Goal: Task Accomplishment & Management: Complete application form

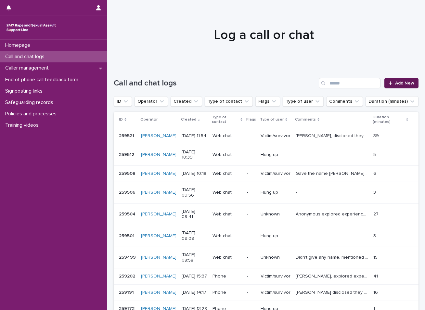
click at [398, 81] on span "Add New" at bounding box center [404, 83] width 19 height 5
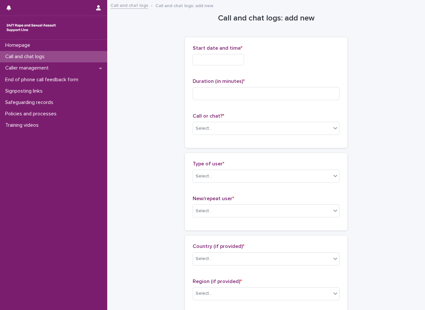
click at [232, 62] on input "text" at bounding box center [217, 59] width 51 height 11
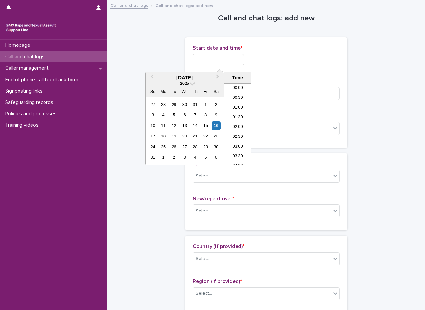
scroll to position [208, 0]
click at [216, 126] on div "16" at bounding box center [216, 125] width 9 height 9
click at [236, 113] on li "12:00" at bounding box center [238, 114] width 28 height 10
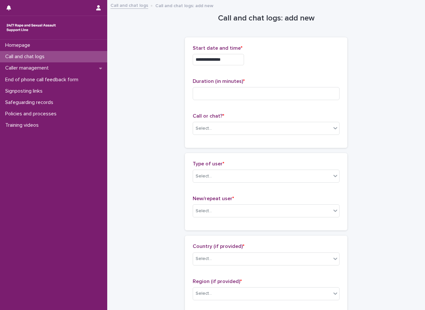
click at [230, 61] on input "**********" at bounding box center [217, 59] width 51 height 11
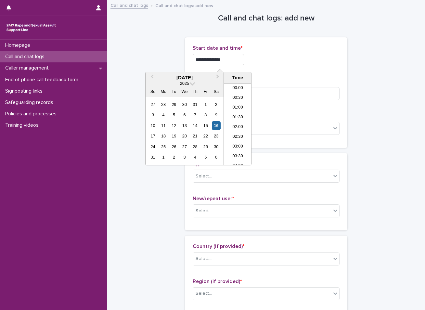
scroll to position [198, 0]
type input "**********"
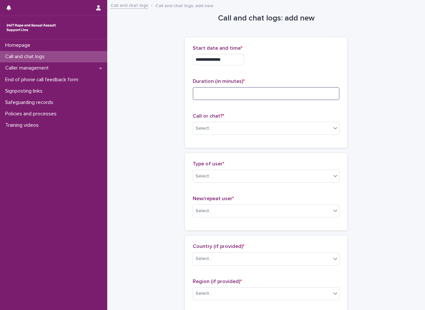
click at [221, 95] on input at bounding box center [265, 93] width 147 height 13
type input "*"
click at [292, 124] on div "Select..." at bounding box center [262, 128] width 138 height 11
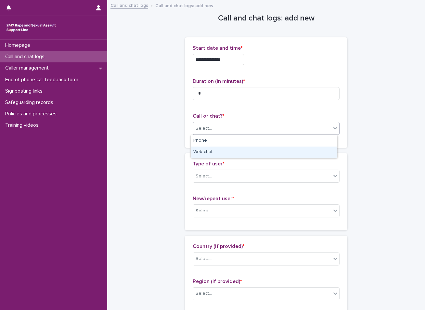
click at [218, 152] on div "Web chat" at bounding box center [264, 151] width 146 height 11
click at [212, 174] on input "text" at bounding box center [212, 176] width 1 height 6
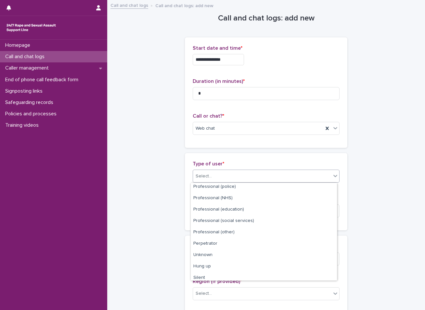
scroll to position [73, 0]
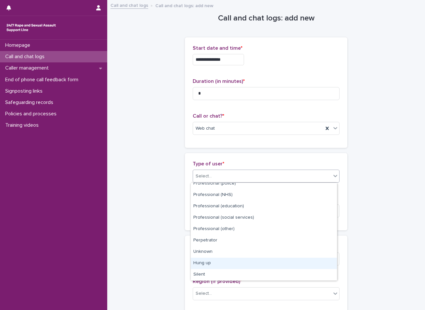
click at [211, 261] on div "Hung up" at bounding box center [264, 262] width 146 height 11
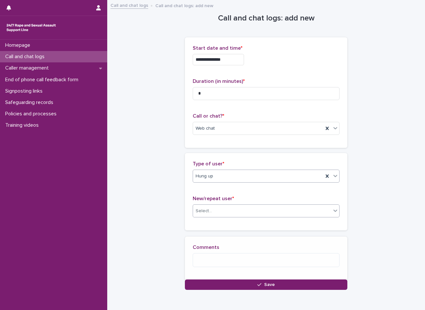
click at [216, 206] on div "Select..." at bounding box center [262, 210] width 138 height 11
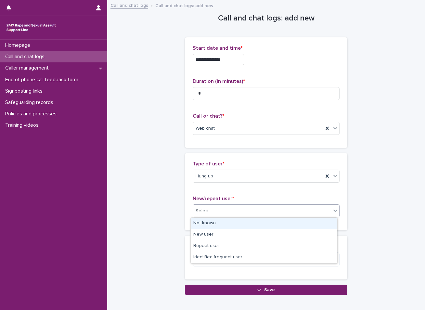
click at [211, 221] on div "Not known" at bounding box center [264, 222] width 146 height 11
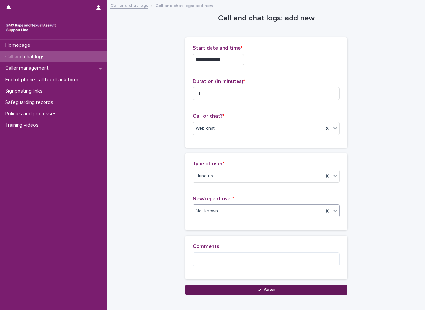
click at [209, 287] on button "Save" at bounding box center [266, 289] width 162 height 10
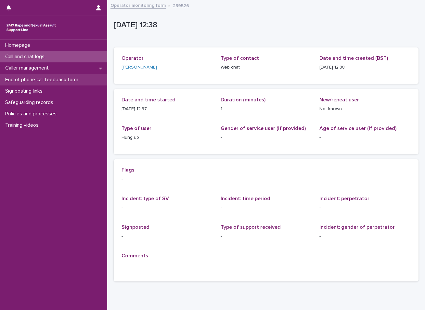
click at [32, 79] on p "End of phone call feedback form" at bounding box center [43, 80] width 81 height 6
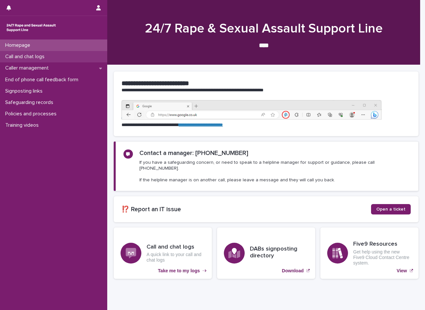
click at [52, 56] on div "Call and chat logs" at bounding box center [53, 56] width 107 height 11
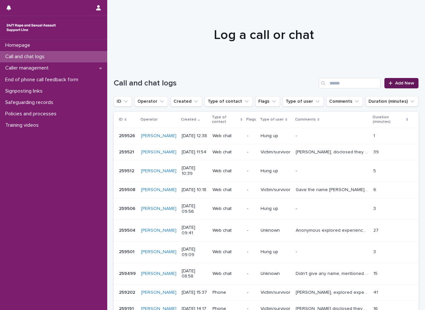
click at [396, 83] on span "Add New" at bounding box center [404, 83] width 19 height 5
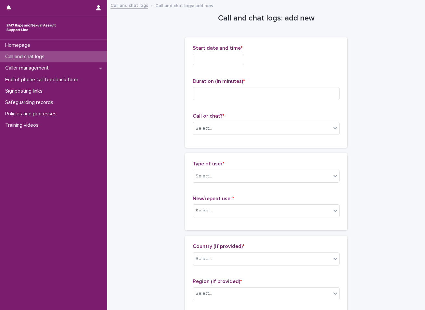
click at [230, 59] on input "text" at bounding box center [217, 59] width 51 height 11
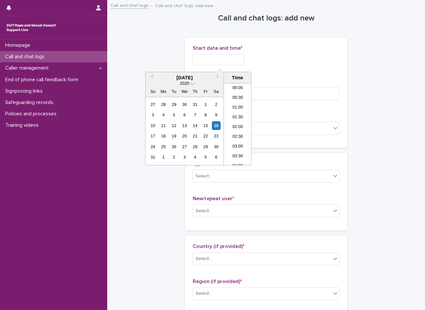
scroll to position [217, 0]
click at [214, 125] on div "16" at bounding box center [216, 125] width 9 height 9
click at [236, 114] on li "12:30" at bounding box center [238, 114] width 28 height 10
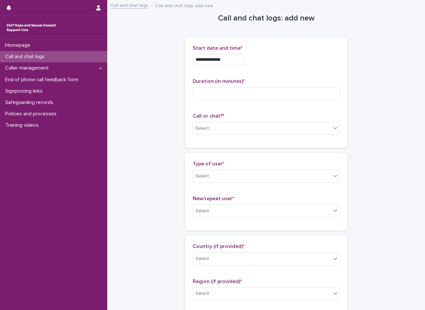
click at [228, 58] on input "**********" at bounding box center [217, 59] width 51 height 11
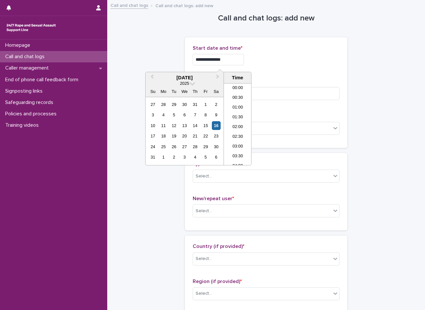
scroll to position [208, 0]
type input "**********"
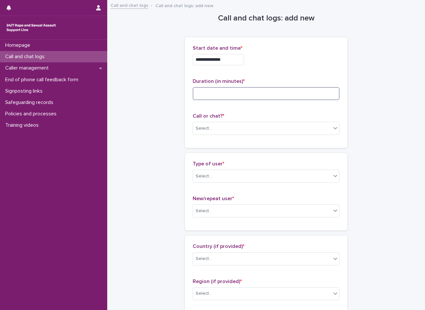
click at [227, 92] on input at bounding box center [265, 93] width 147 height 13
type input "**"
click at [202, 124] on div "Select..." at bounding box center [262, 128] width 138 height 11
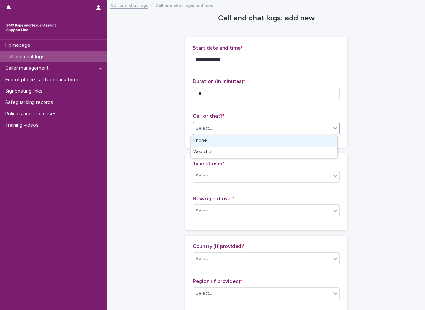
click at [204, 144] on div "Phone" at bounding box center [264, 140] width 146 height 11
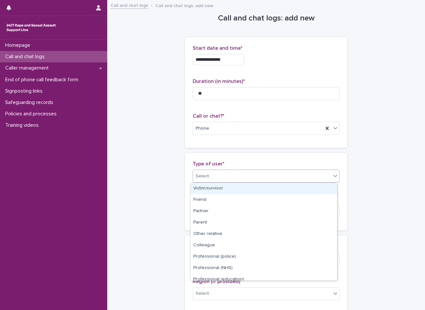
click at [204, 171] on div "Select..." at bounding box center [262, 176] width 138 height 11
click at [204, 186] on div "Victim/survivor" at bounding box center [264, 188] width 146 height 11
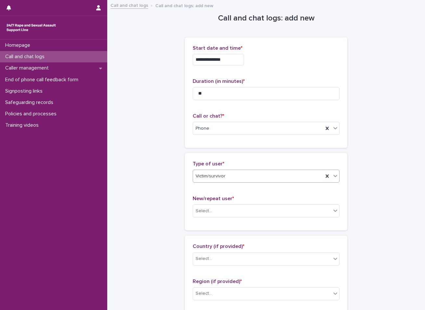
scroll to position [65, 0]
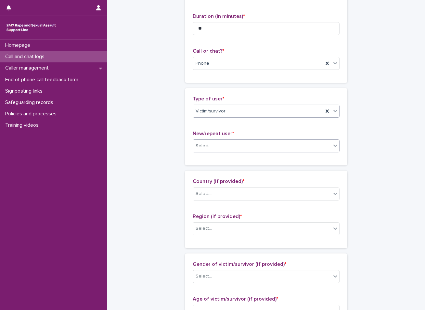
click at [217, 146] on div "Select..." at bounding box center [262, 146] width 138 height 11
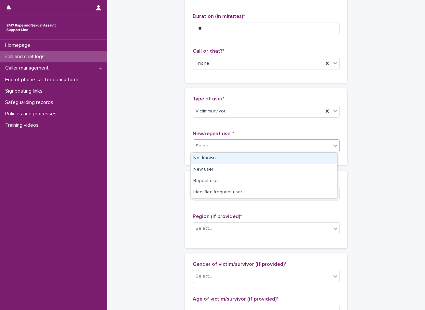
click at [213, 161] on div "Not known" at bounding box center [264, 158] width 146 height 11
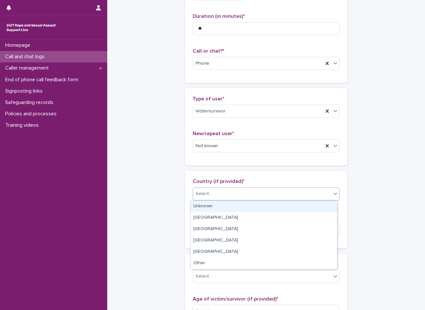
click at [206, 192] on div "Select..." at bounding box center [203, 193] width 16 height 7
click at [203, 204] on div "Unknown" at bounding box center [264, 206] width 146 height 11
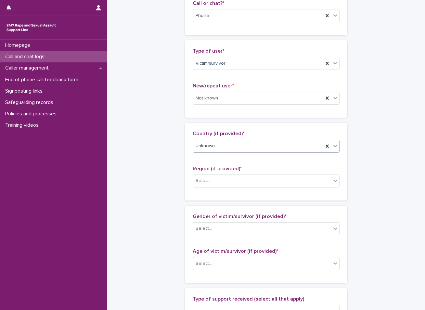
scroll to position [130, 0]
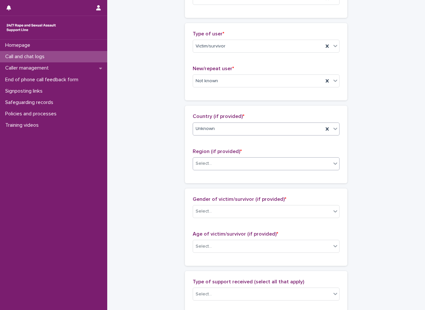
click at [227, 162] on div "Select..." at bounding box center [262, 163] width 138 height 11
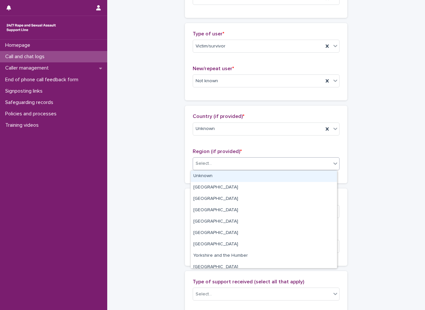
click at [206, 176] on div "Unknown" at bounding box center [264, 175] width 146 height 11
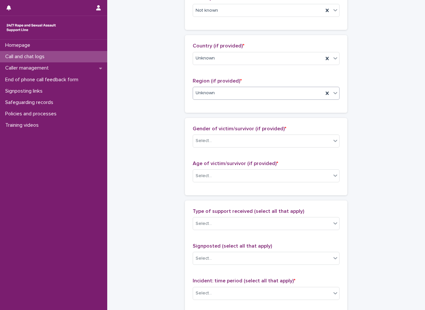
scroll to position [227, 0]
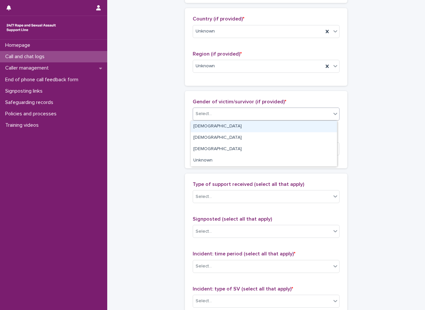
click at [219, 114] on div "Select..." at bounding box center [262, 113] width 138 height 11
click at [207, 122] on div "[DEMOGRAPHIC_DATA]" at bounding box center [264, 126] width 146 height 11
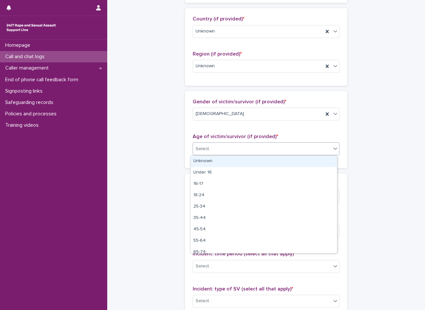
click at [219, 147] on div "Select..." at bounding box center [262, 148] width 138 height 11
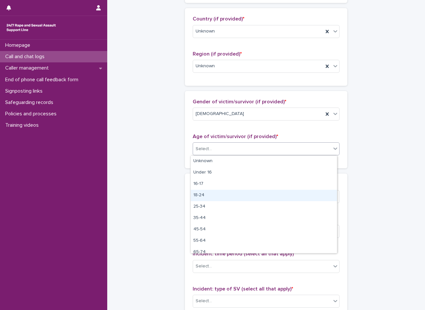
click at [200, 196] on div "18-24" at bounding box center [264, 195] width 146 height 11
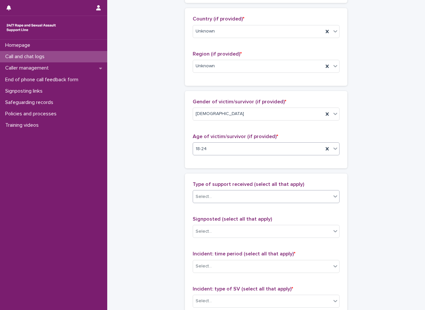
click at [213, 195] on div "Select..." at bounding box center [262, 196] width 138 height 11
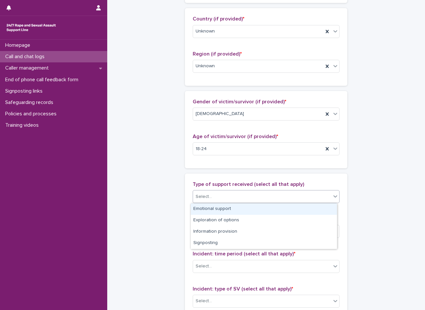
click at [208, 207] on div "Emotional support" at bounding box center [264, 208] width 146 height 11
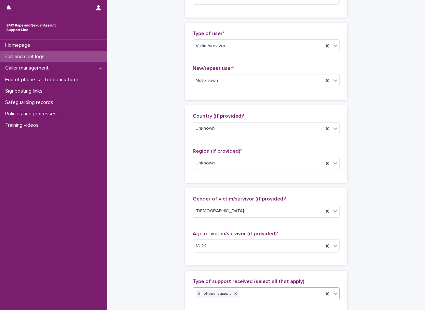
scroll to position [130, 0]
click at [234, 45] on div "Victim/survivor" at bounding box center [258, 46] width 130 height 11
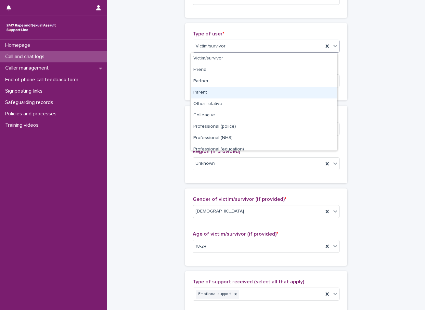
click at [205, 92] on div "Parent" at bounding box center [264, 92] width 146 height 11
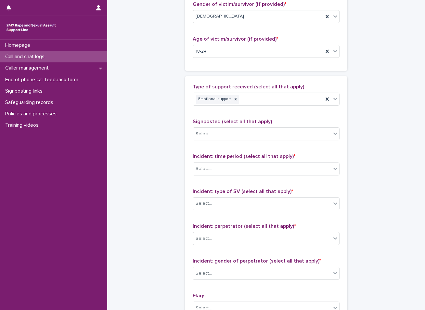
scroll to position [357, 0]
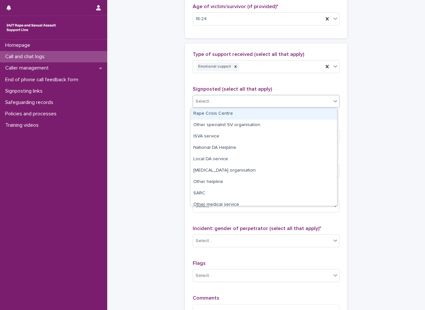
click at [225, 103] on div "Select..." at bounding box center [262, 101] width 138 height 11
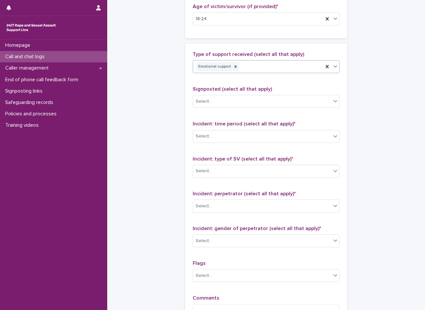
click at [247, 65] on div "Emotional support" at bounding box center [258, 66] width 130 height 11
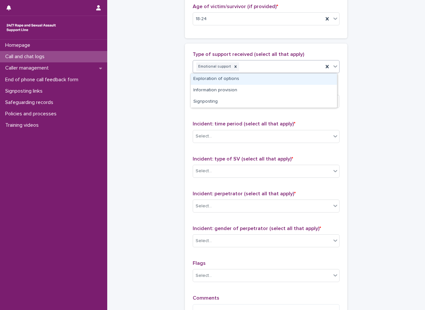
click at [229, 80] on div "Exploration of options" at bounding box center [264, 78] width 146 height 11
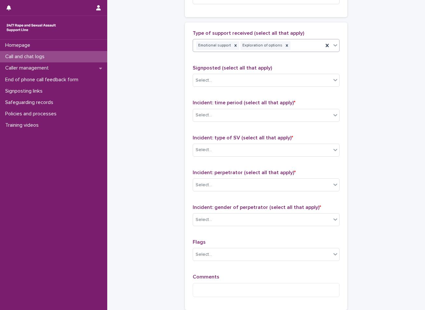
scroll to position [389, 0]
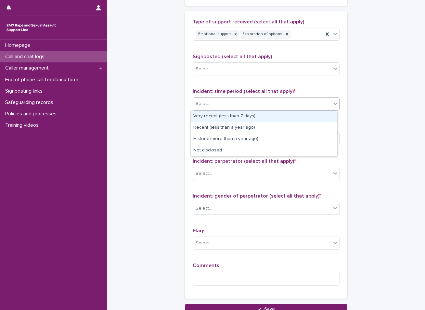
click at [216, 100] on div "Select..." at bounding box center [262, 103] width 138 height 11
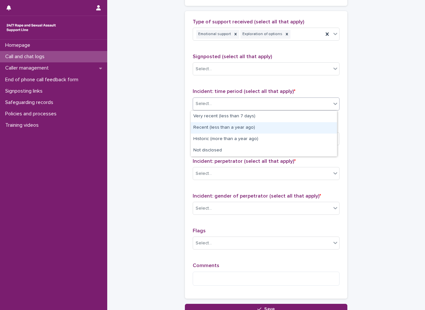
click at [219, 129] on div "Recent (less than a year ago)" at bounding box center [264, 127] width 146 height 11
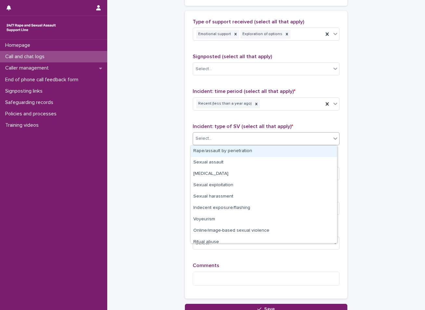
click at [215, 137] on div "Select..." at bounding box center [262, 138] width 138 height 11
click at [206, 151] on div "Rape/assault by penetration" at bounding box center [264, 150] width 146 height 11
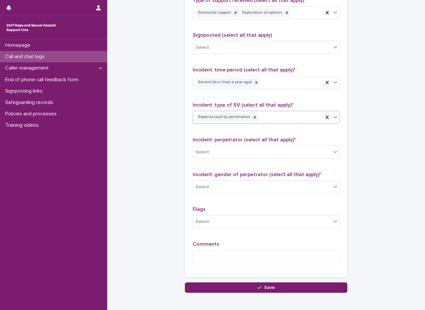
scroll to position [422, 0]
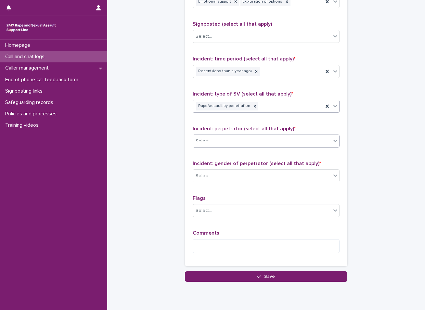
click at [246, 135] on div "Select..." at bounding box center [265, 140] width 147 height 13
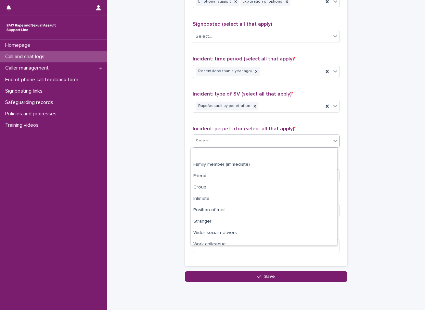
scroll to position [28, 0]
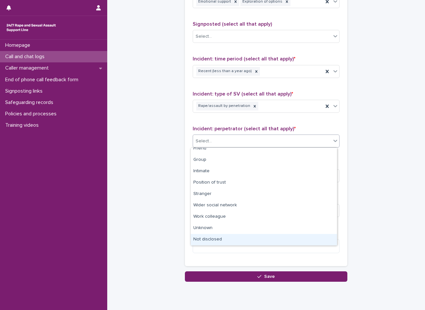
click at [217, 237] on div "Not disclosed" at bounding box center [264, 239] width 146 height 11
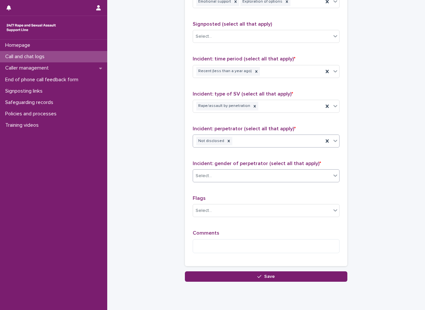
click at [243, 172] on div "Select..." at bounding box center [262, 175] width 138 height 11
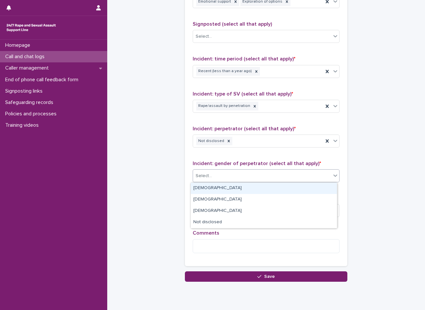
click at [215, 186] on div "[DEMOGRAPHIC_DATA]" at bounding box center [264, 187] width 146 height 11
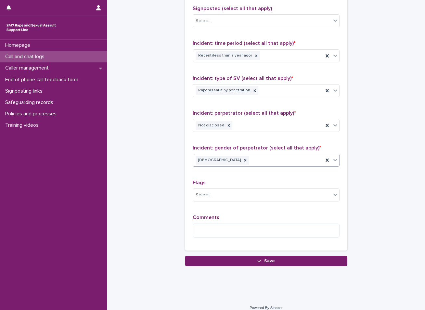
scroll to position [444, 0]
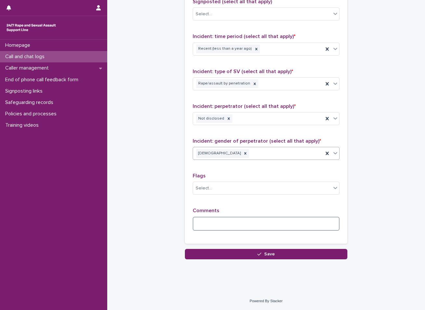
click at [242, 227] on textarea at bounding box center [265, 223] width 147 height 14
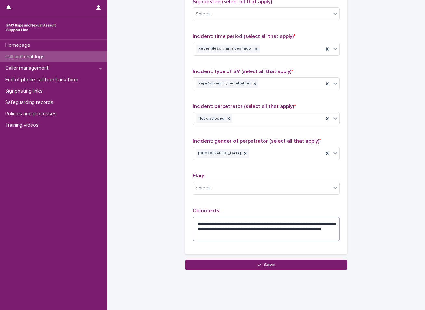
click at [266, 233] on textarea "**********" at bounding box center [265, 228] width 147 height 25
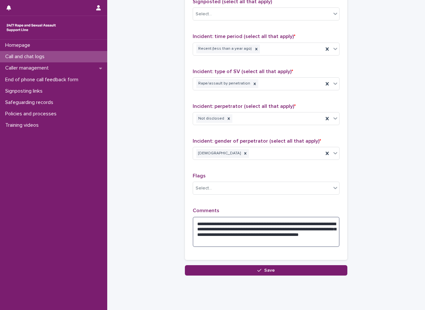
click at [308, 236] on textarea "**********" at bounding box center [265, 231] width 147 height 30
click at [211, 239] on textarea "**********" at bounding box center [265, 231] width 147 height 30
click at [245, 239] on textarea "**********" at bounding box center [265, 231] width 147 height 30
type textarea "**********"
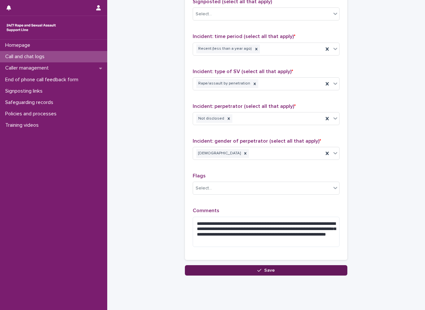
click at [242, 272] on button "Save" at bounding box center [266, 270] width 162 height 10
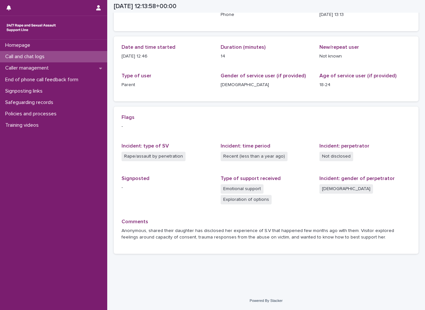
scroll to position [53, 0]
